Goal: Task Accomplishment & Management: Manage account settings

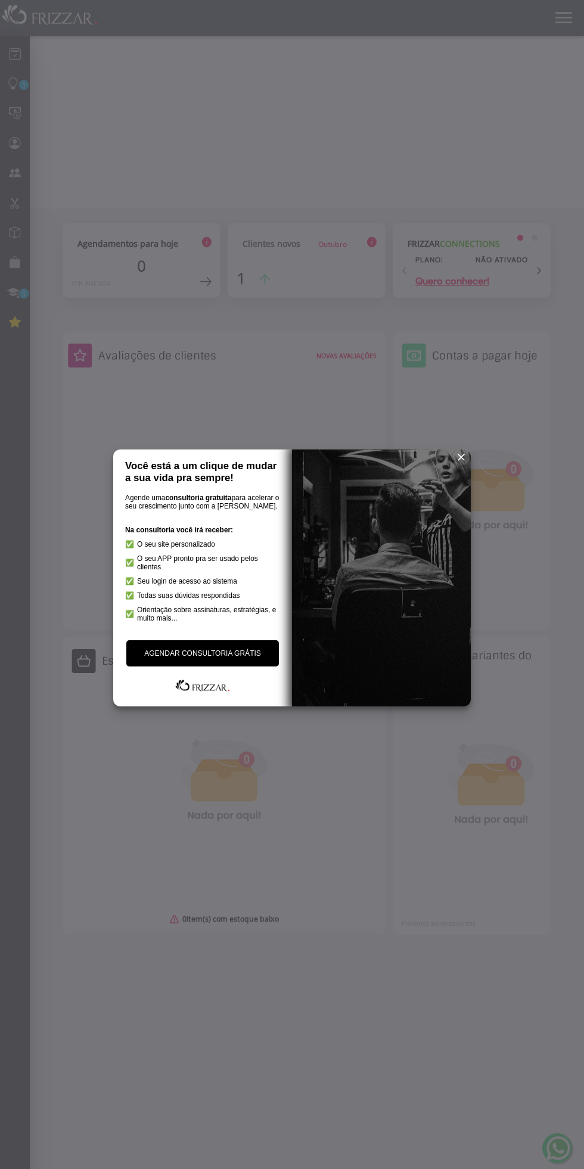
click at [347, 261] on div at bounding box center [292, 584] width 584 height 1169
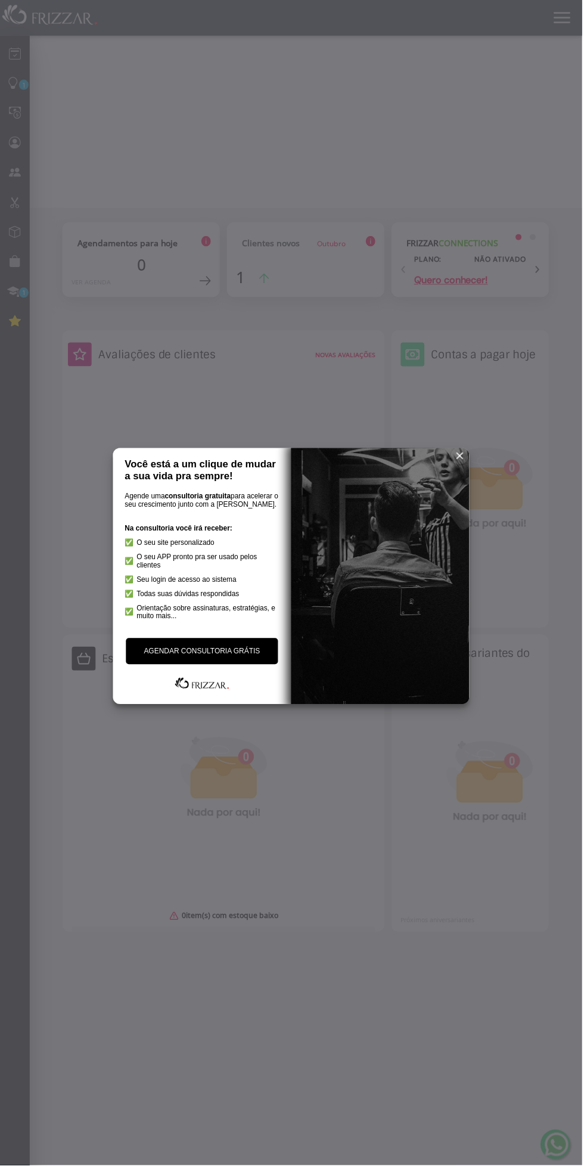
click at [461, 459] on span "reset" at bounding box center [461, 457] width 12 height 12
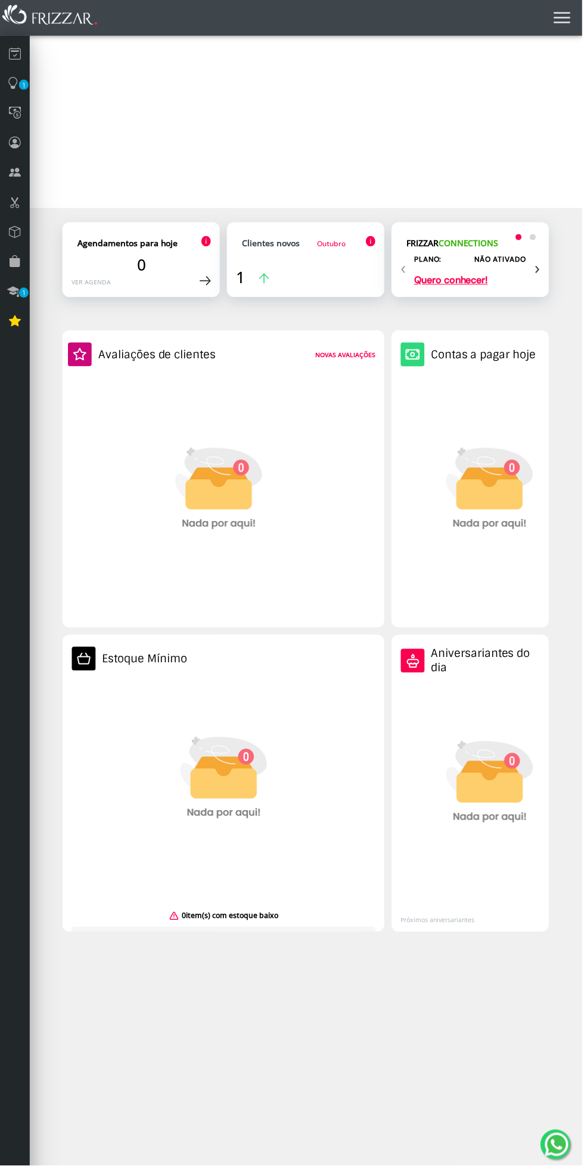
click at [331, 243] on span "Outubro" at bounding box center [332, 245] width 29 height 10
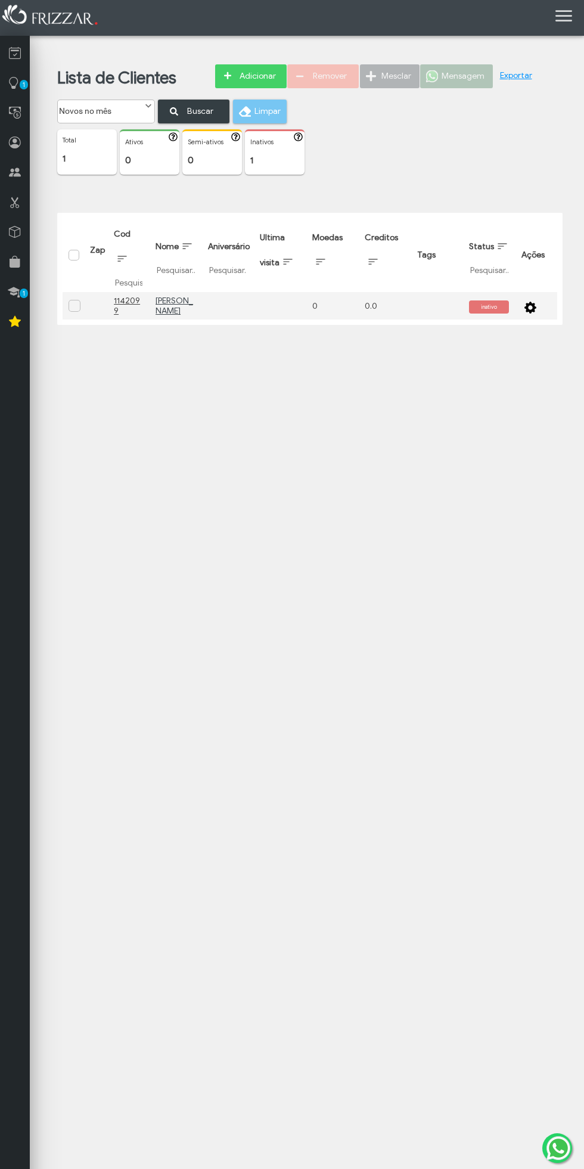
click at [12, 58] on icon at bounding box center [15, 53] width 12 height 15
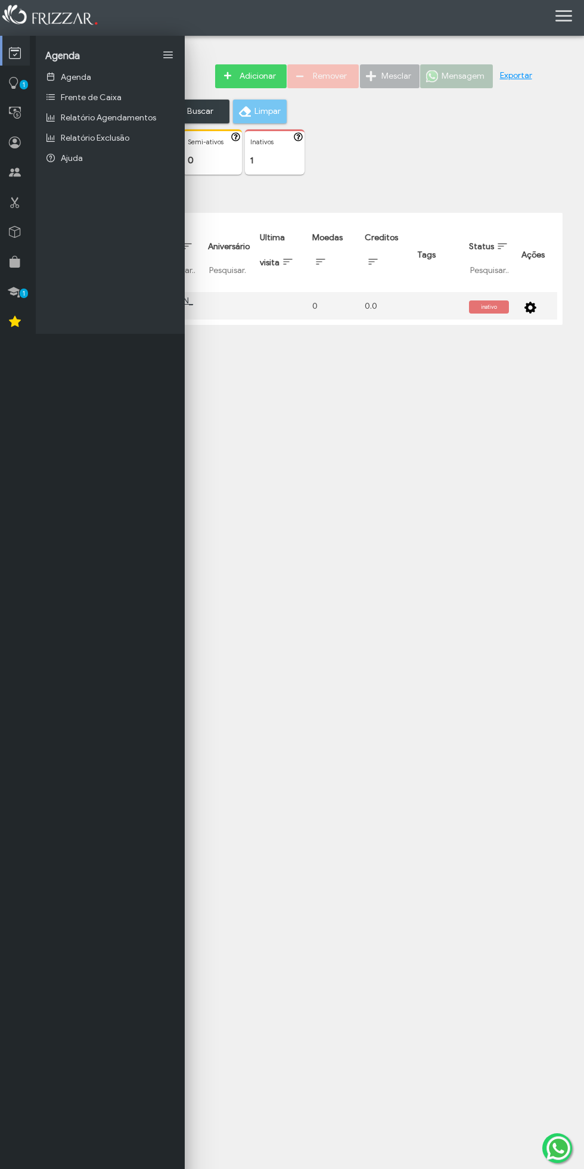
click at [114, 85] on link "Agenda" at bounding box center [110, 77] width 149 height 20
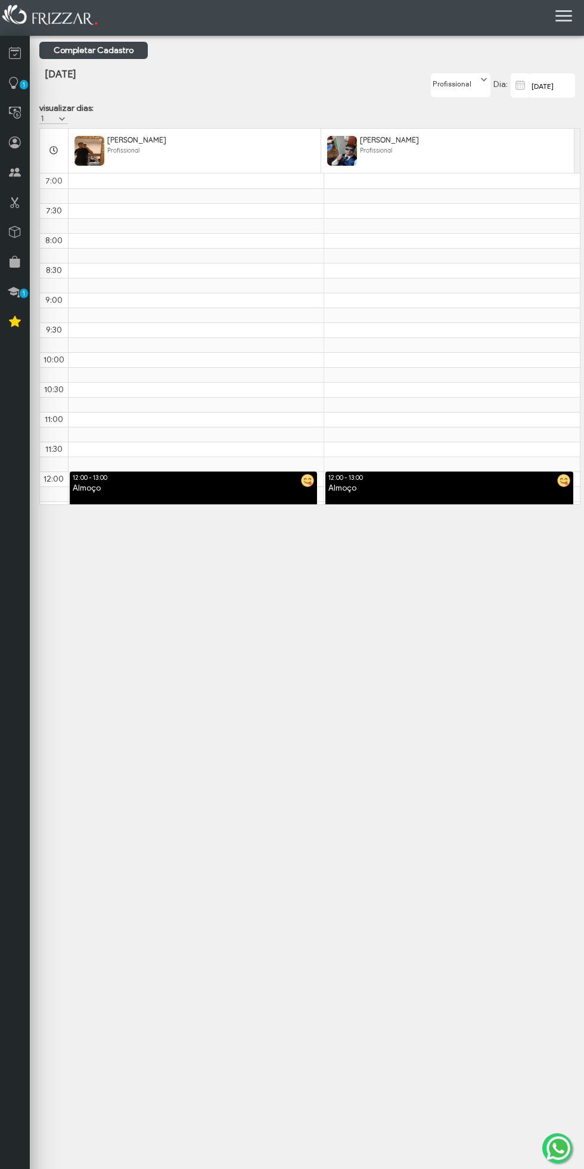
scroll to position [622, 0]
